Goal: Task Accomplishment & Management: Complete application form

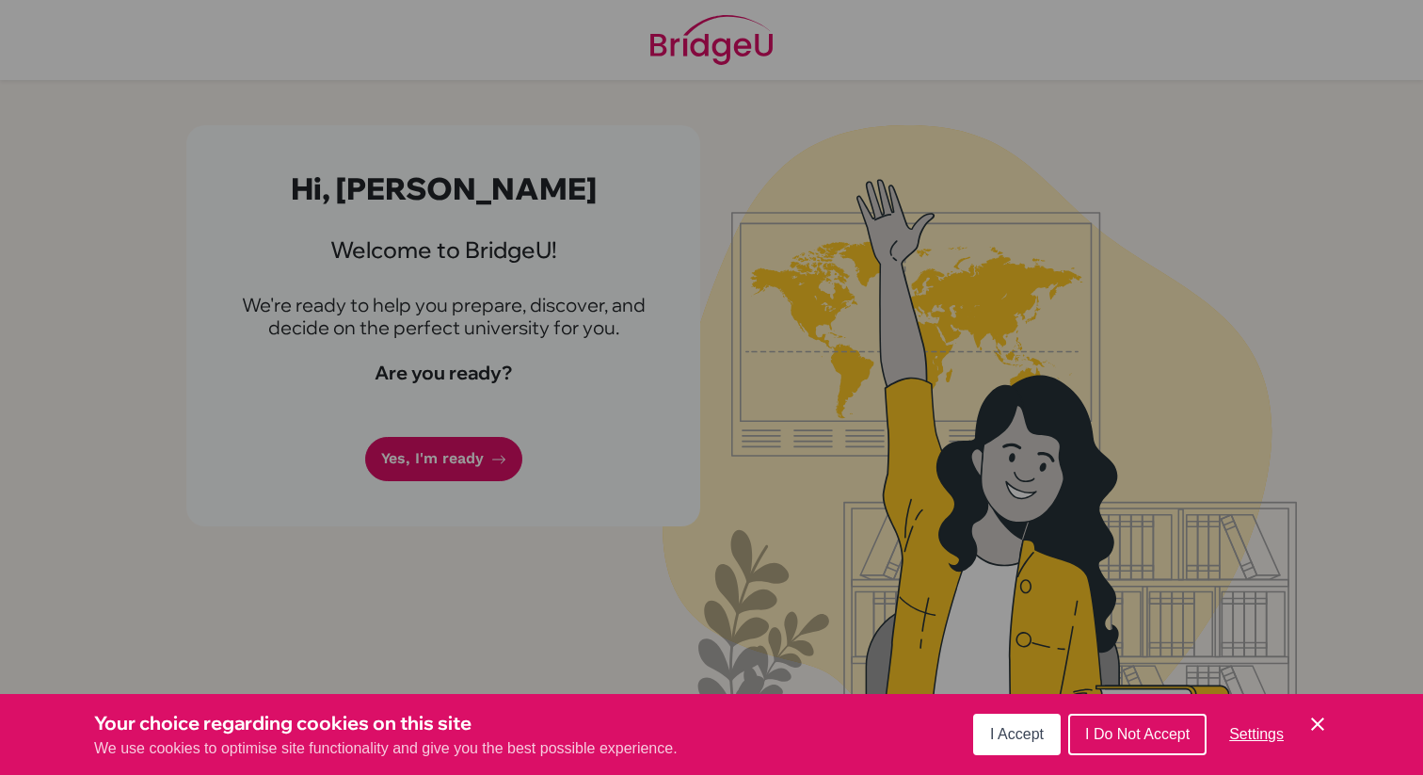
click at [1028, 736] on span "I Accept" at bounding box center [1017, 734] width 54 height 16
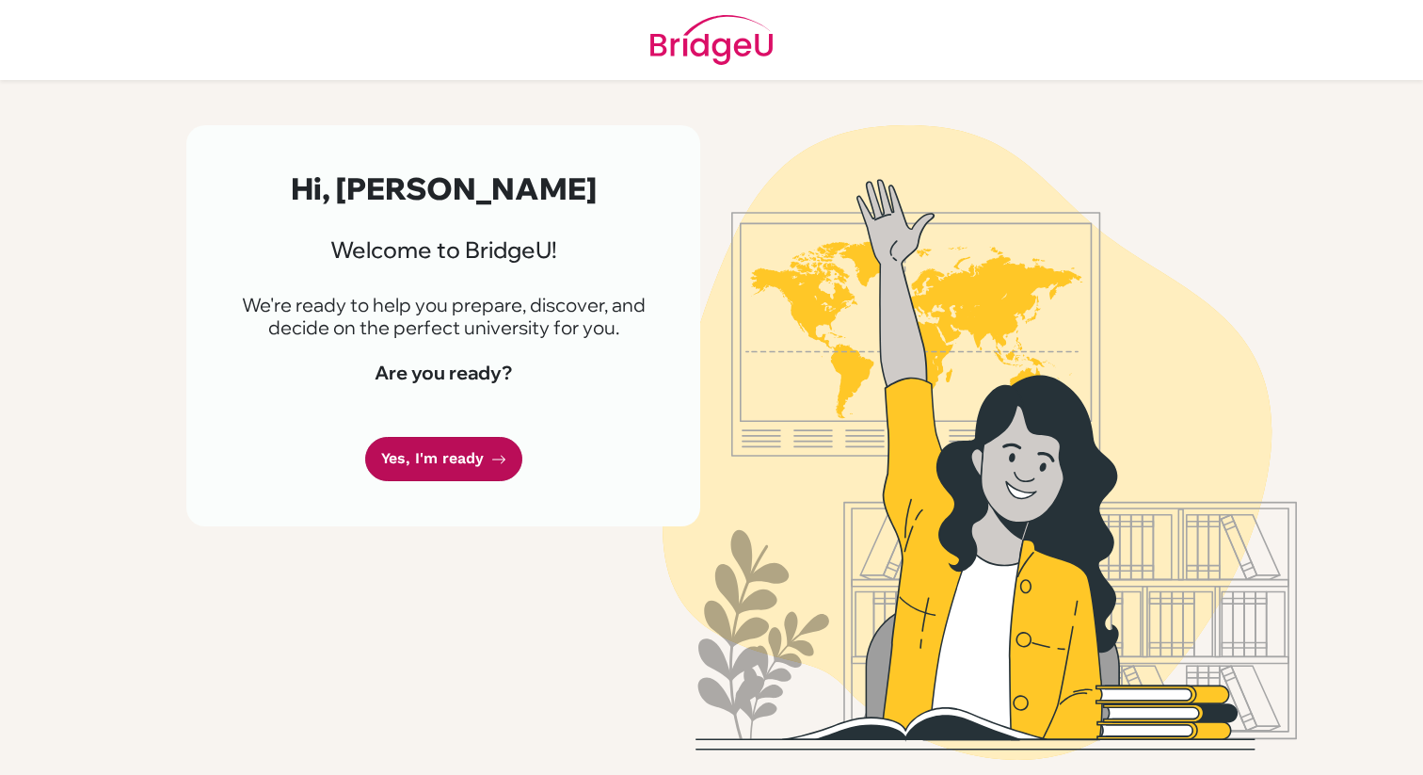
click at [454, 461] on link "Yes, I'm ready" at bounding box center [443, 459] width 157 height 44
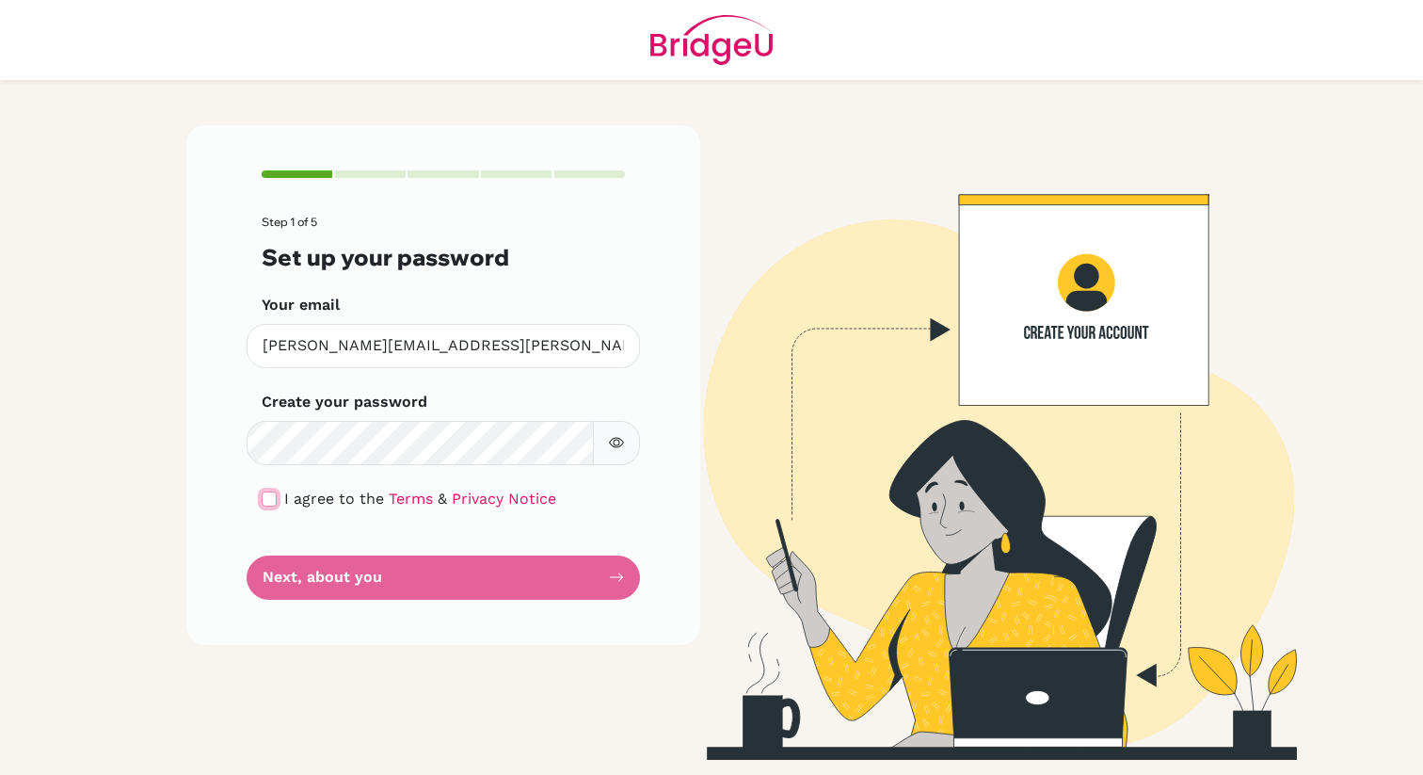
click at [269, 498] on input "checkbox" at bounding box center [269, 498] width 15 height 15
checkbox input "true"
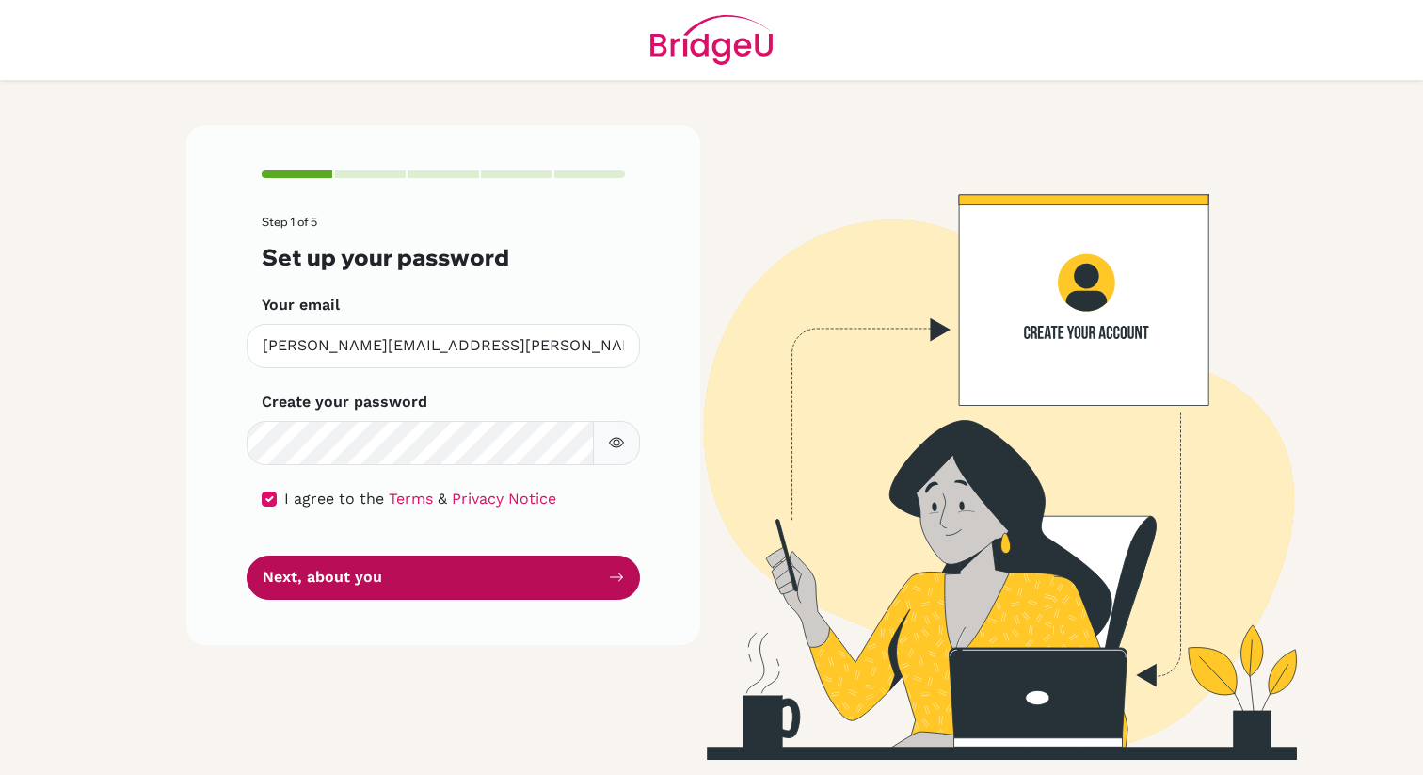
click at [344, 583] on button "Next, about you" at bounding box center [444, 577] width 394 height 44
